Goal: Information Seeking & Learning: Find specific fact

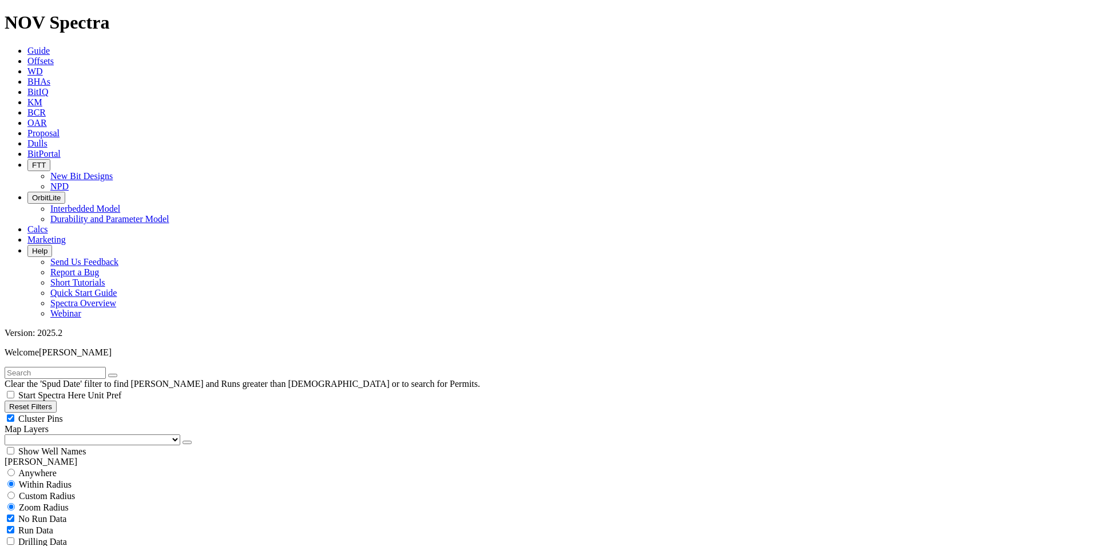
click at [45, 434] on select "US Counties [GEOGRAPHIC_DATA], [GEOGRAPHIC_DATA] [GEOGRAPHIC_DATA], [GEOGRAPHIC…" at bounding box center [93, 439] width 176 height 11
click at [46, 367] on input "text" at bounding box center [55, 373] width 101 height 12
type input "A302022"
click at [43, 468] on span "Anywhere" at bounding box center [37, 473] width 38 height 10
radio input "true"
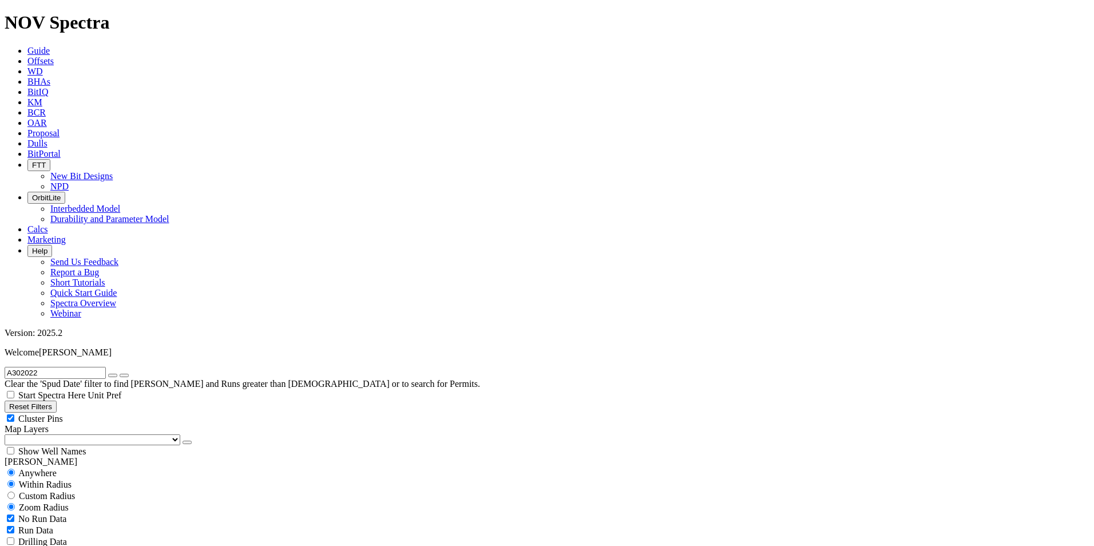
radio input "false"
click at [46, 108] on span "BCR" at bounding box center [36, 113] width 18 height 10
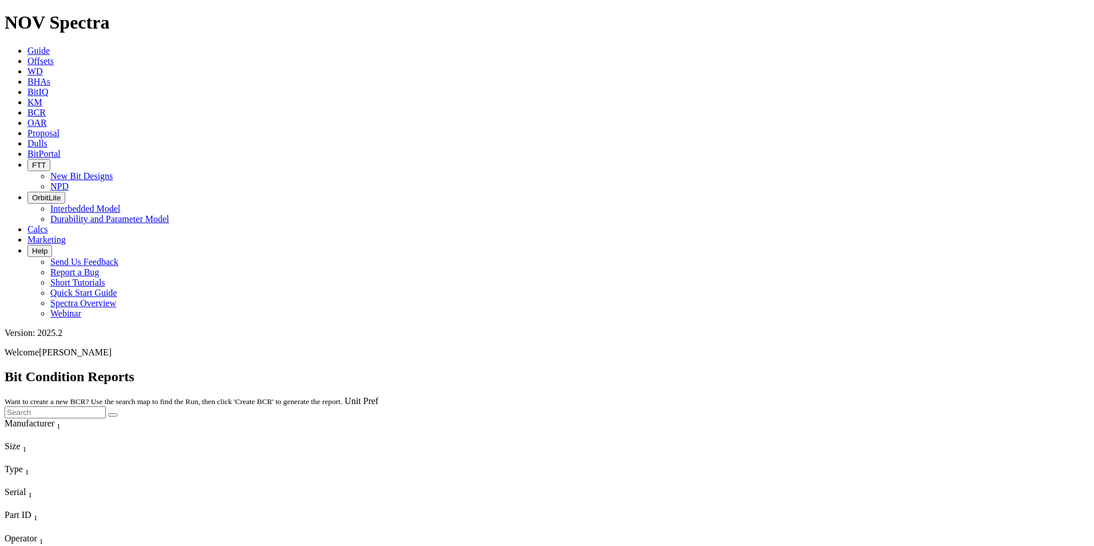
click at [27, 56] on icon at bounding box center [27, 61] width 0 height 10
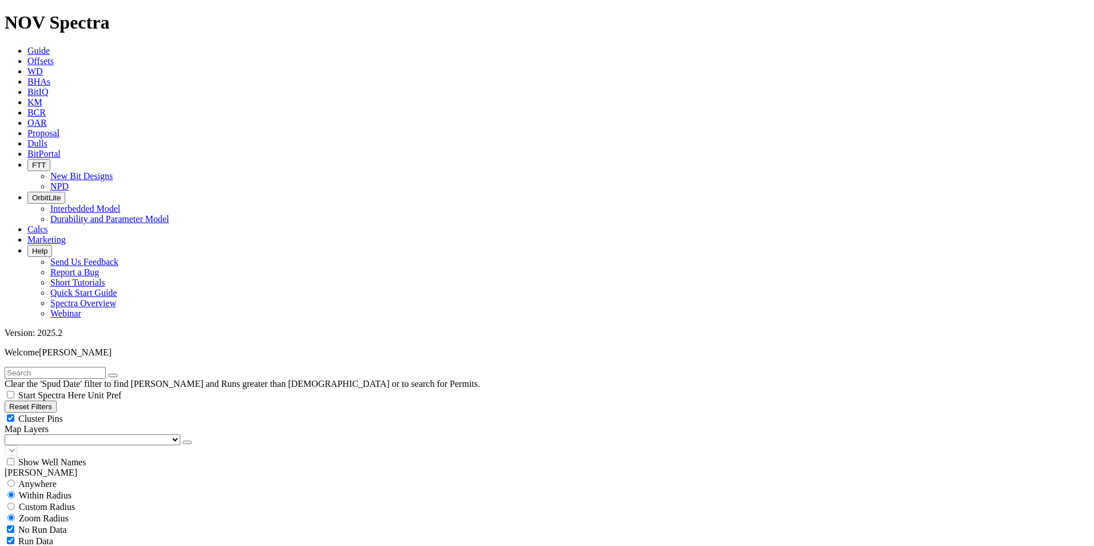
click at [83, 367] on input "text" at bounding box center [55, 373] width 101 height 12
type input "n"
type input "NNM-308"
click at [120, 374] on button "submit" at bounding box center [124, 375] width 9 height 3
click at [36, 468] on span "Anywhere" at bounding box center [37, 473] width 38 height 10
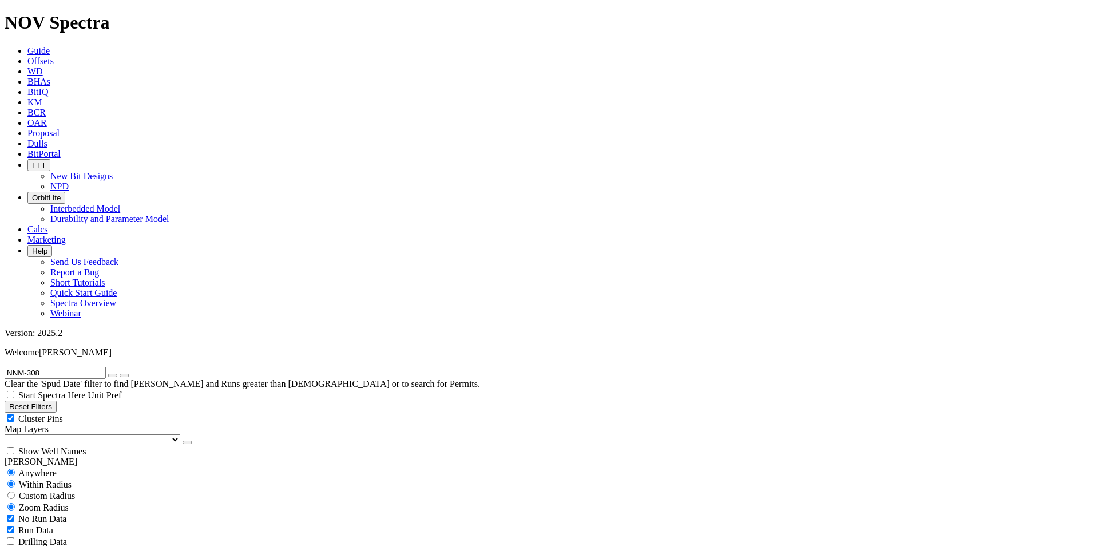
radio input "true"
radio input "false"
drag, startPoint x: 72, startPoint y: 355, endPoint x: 81, endPoint y: 352, distance: 9.6
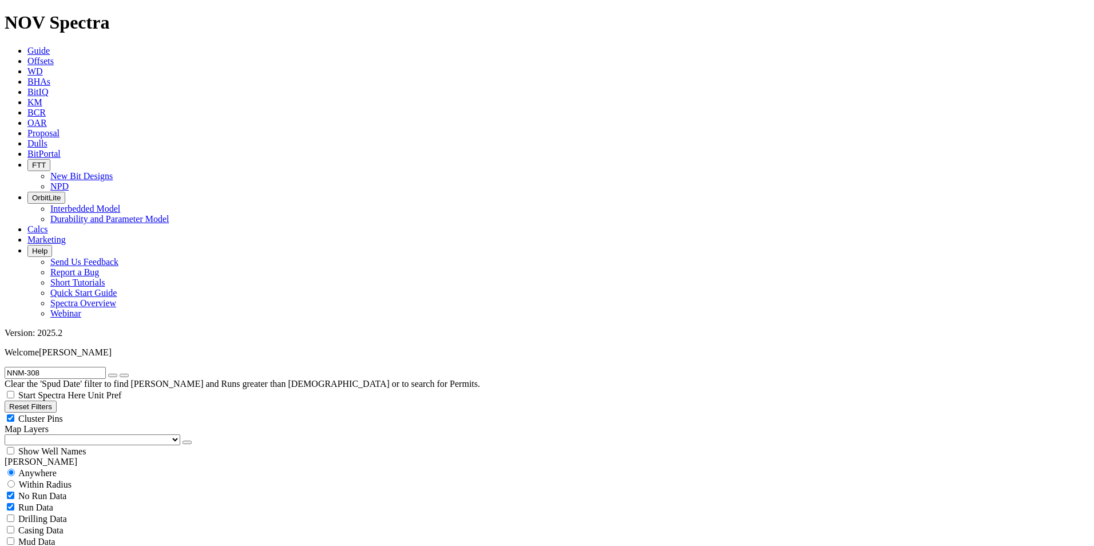
click at [113, 375] on icon "button" at bounding box center [113, 375] width 0 height 0
radio input "false"
radio input "true"
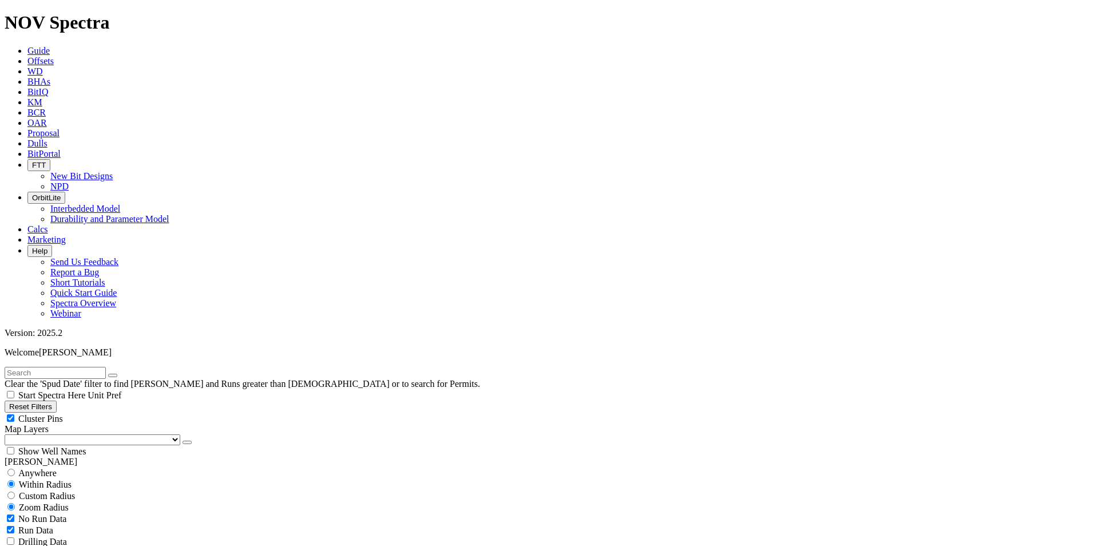
click at [78, 367] on input "text" at bounding box center [55, 373] width 101 height 12
type input "A302022"
click at [52, 468] on span "Anywhere" at bounding box center [37, 473] width 38 height 10
radio input "true"
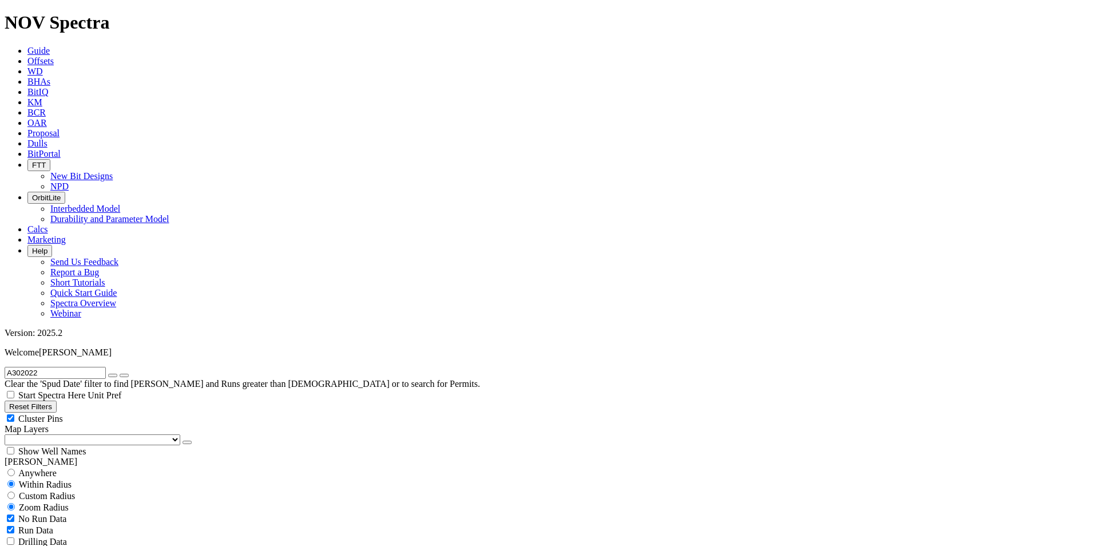
radio input "false"
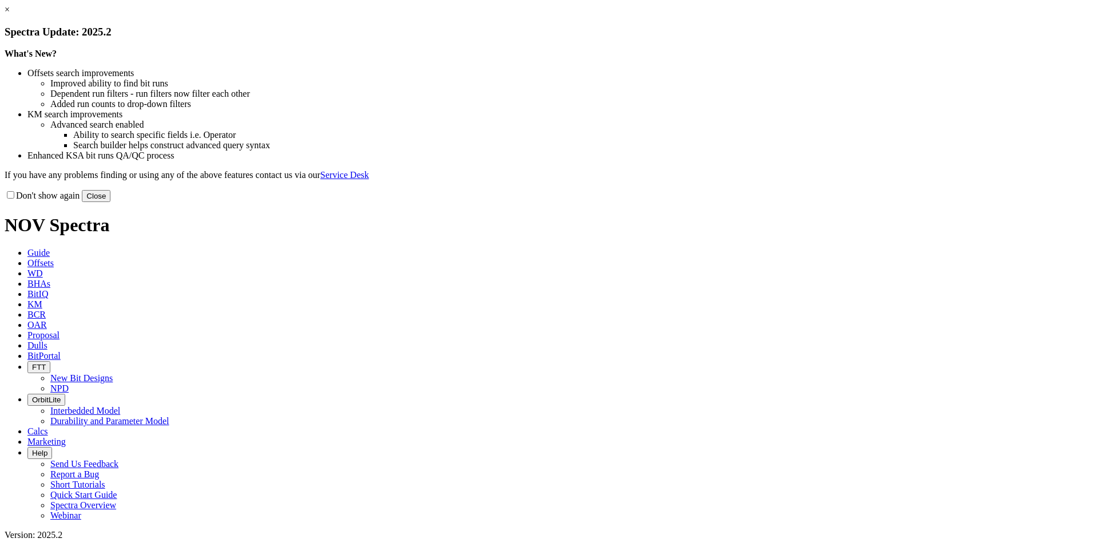
click at [110, 202] on button "Close" at bounding box center [96, 196] width 29 height 12
